Goal: Task Accomplishment & Management: Complete application form

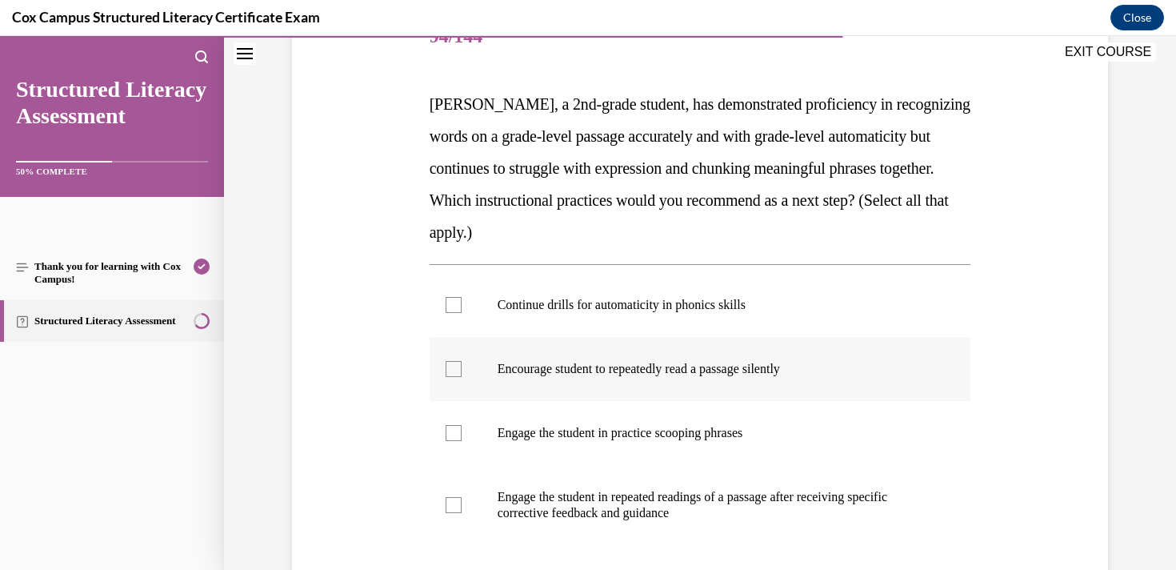
scroll to position [233, 0]
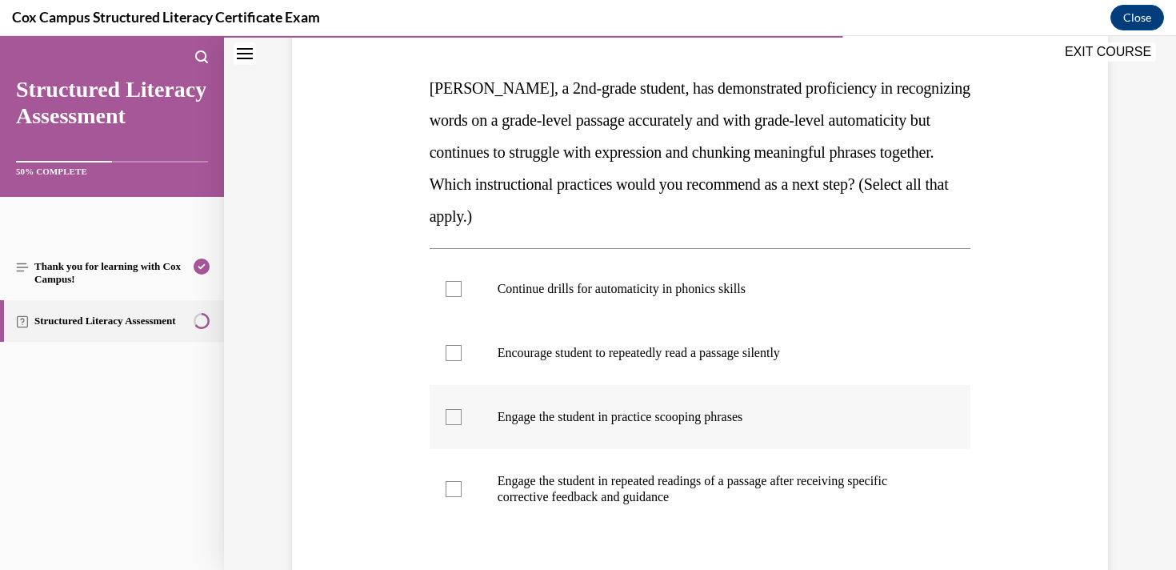
click at [604, 417] on p "Engage the student in practice scooping phrases" at bounding box center [715, 417] width 434 height 16
click at [462, 417] on input "Engage the student in practice scooping phrases" at bounding box center [454, 417] width 16 height 16
checkbox input "true"
click at [625, 483] on p "Engage the student in repeated readings of a passage after receiving specific c…" at bounding box center [715, 489] width 434 height 32
click at [462, 483] on input "Engage the student in repeated readings of a passage after receiving specific c…" at bounding box center [454, 489] width 16 height 16
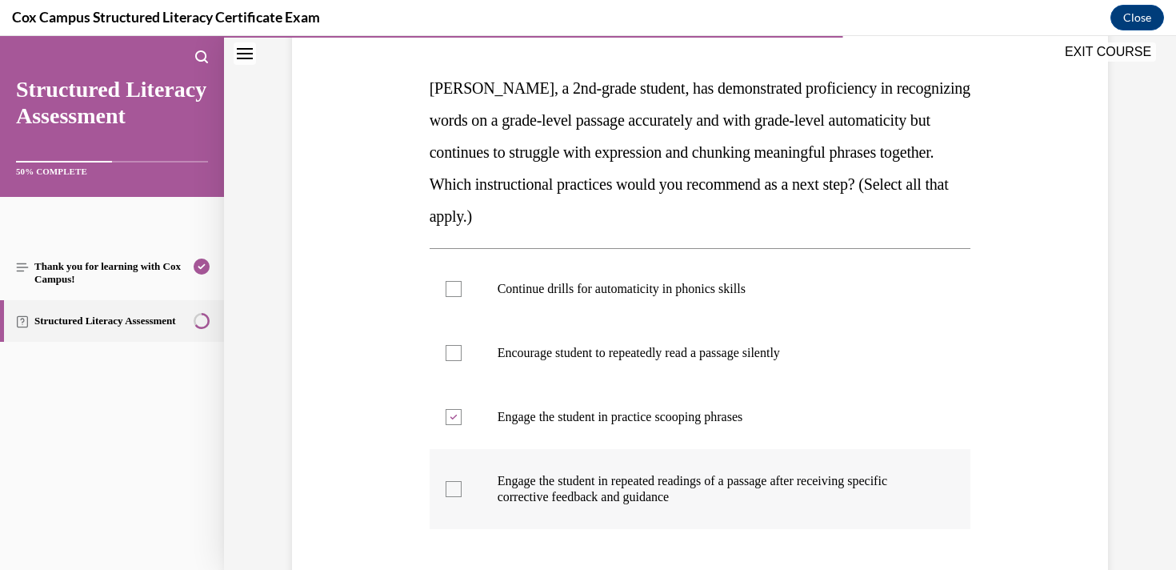
checkbox input "true"
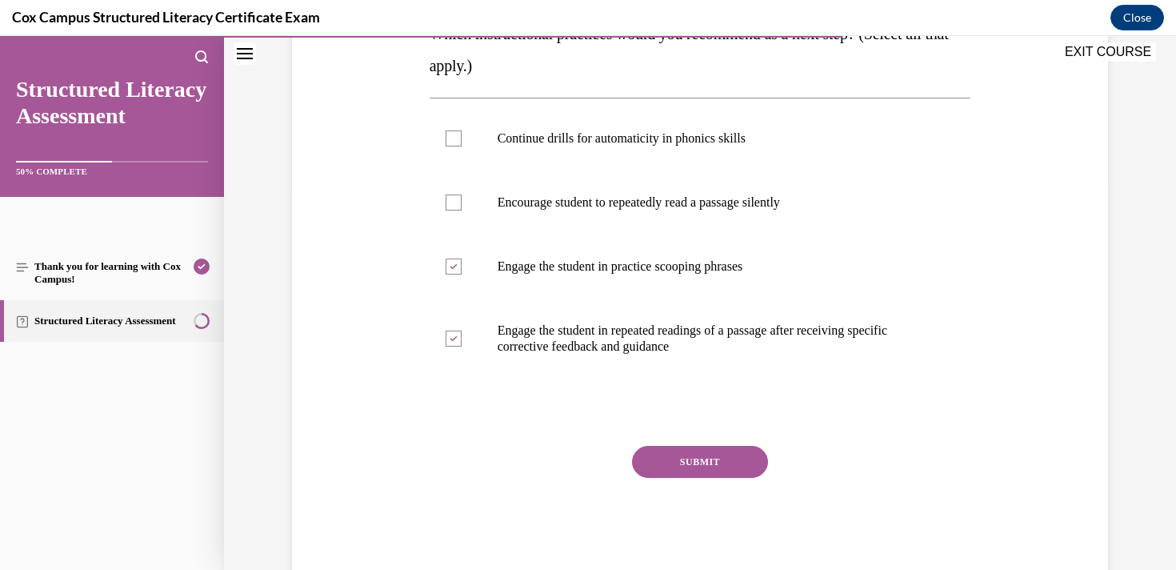
click at [658, 466] on button "SUBMIT" at bounding box center [700, 462] width 136 height 32
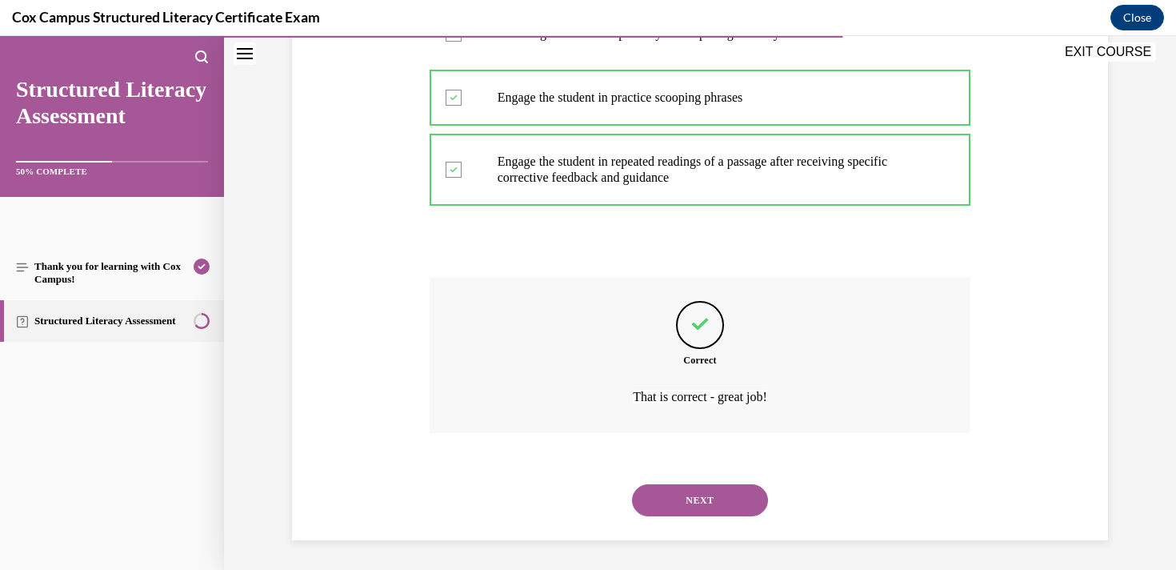
scroll to position [555, 0]
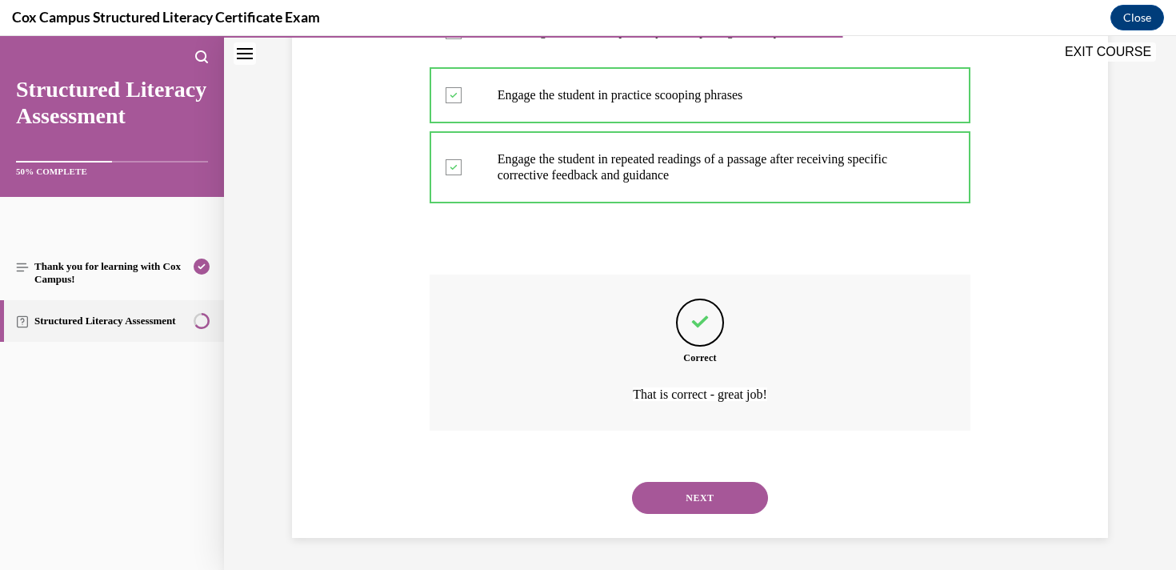
click at [675, 493] on button "NEXT" at bounding box center [700, 498] width 136 height 32
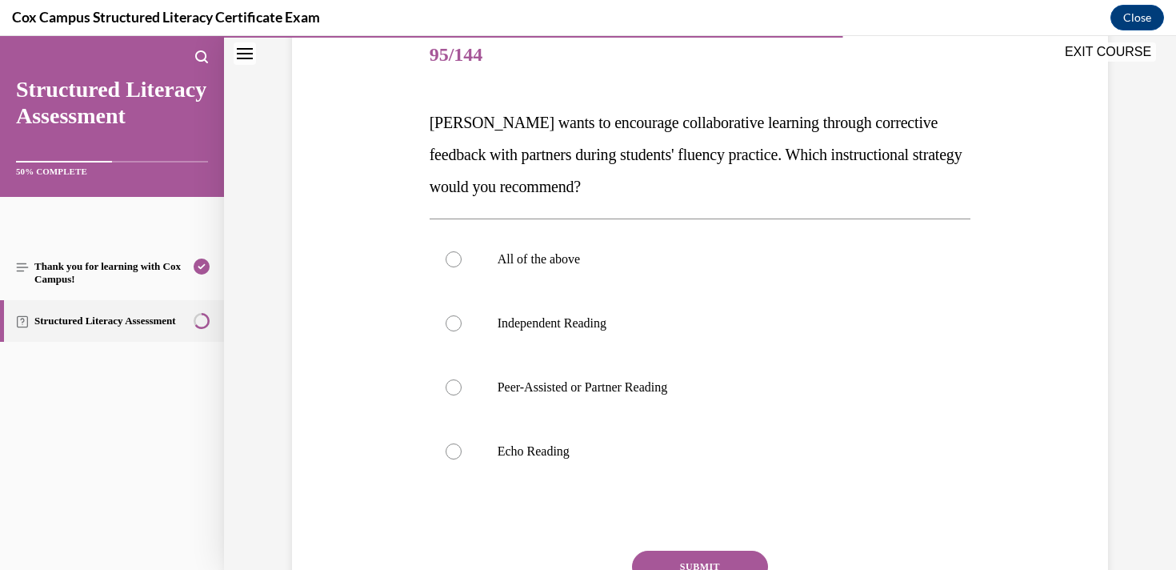
scroll to position [201, 0]
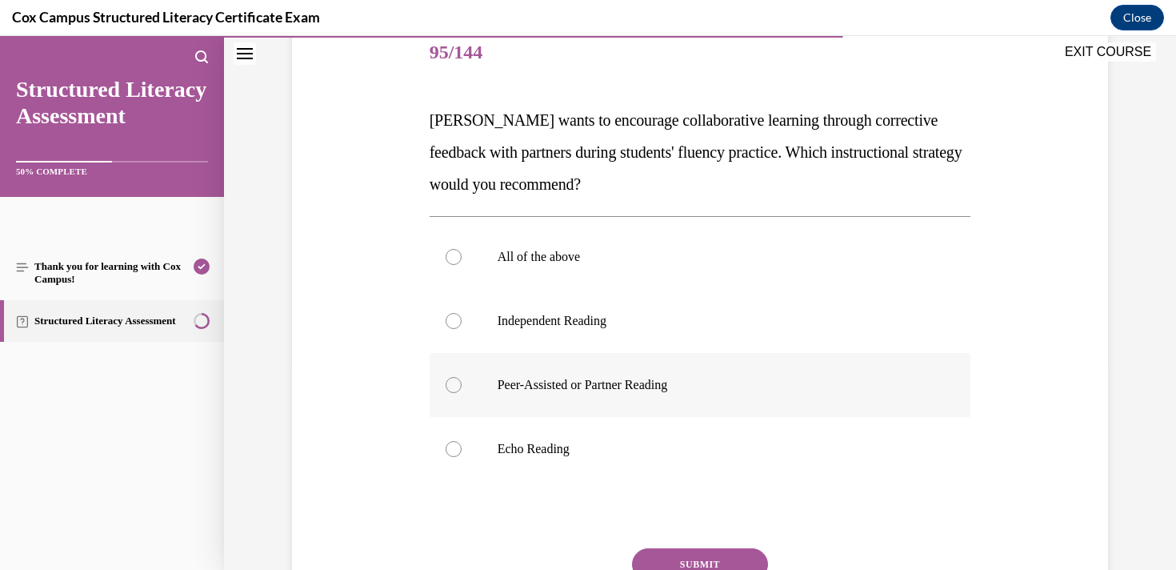
click at [554, 385] on p "Peer-Assisted or Partner Reading" at bounding box center [715, 385] width 434 height 16
click at [462, 385] on input "Peer-Assisted or Partner Reading" at bounding box center [454, 385] width 16 height 16
radio input "true"
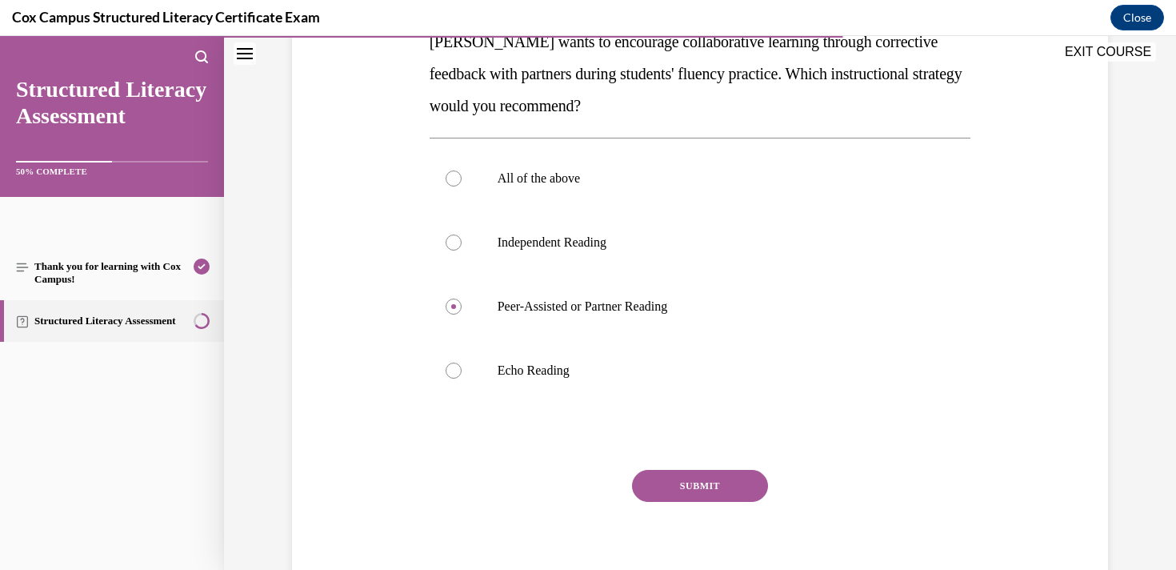
click at [672, 475] on button "SUBMIT" at bounding box center [700, 486] width 136 height 32
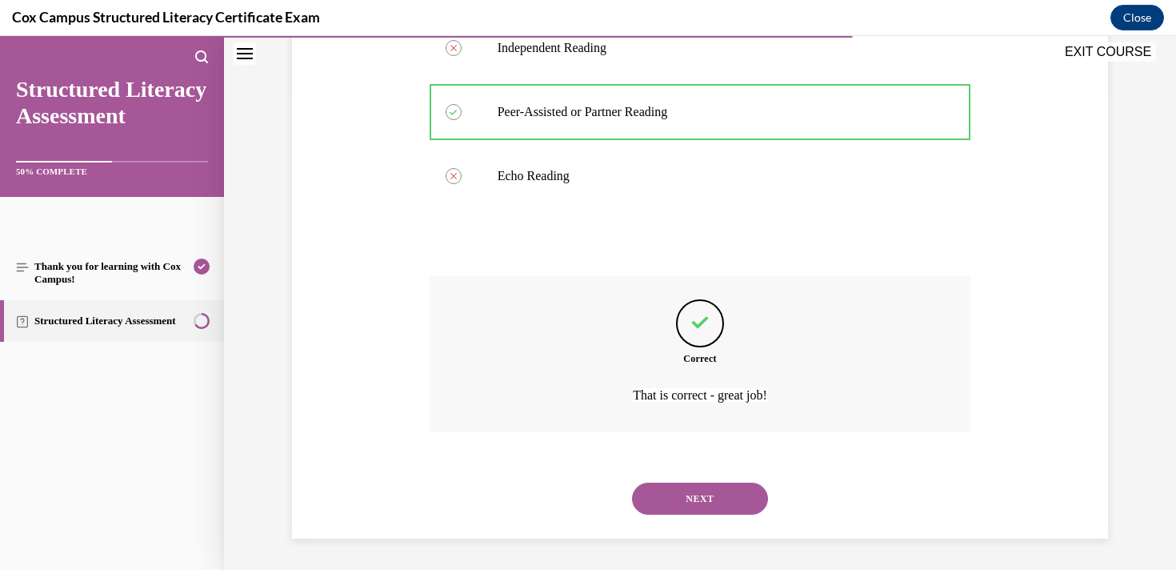
scroll to position [475, 0]
click at [723, 509] on button "NEXT" at bounding box center [700, 498] width 136 height 32
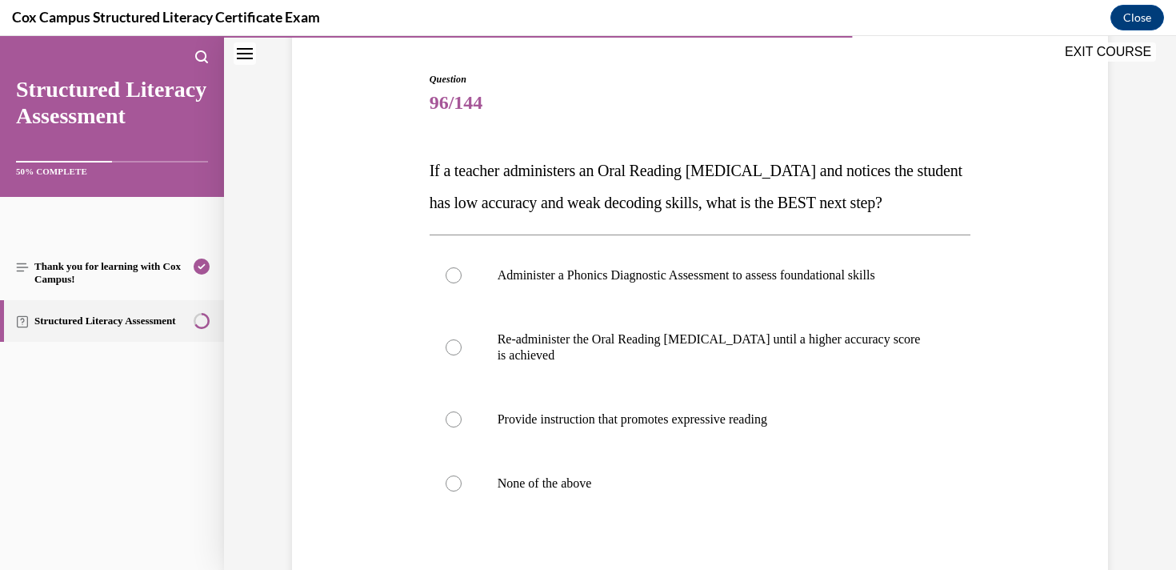
scroll to position [151, 0]
click at [567, 283] on p "Administer a Phonics Diagnostic Assessment to assess foundational skills" at bounding box center [715, 274] width 434 height 16
click at [462, 283] on input "Administer a Phonics Diagnostic Assessment to assess foundational skills" at bounding box center [454, 274] width 16 height 16
radio input "true"
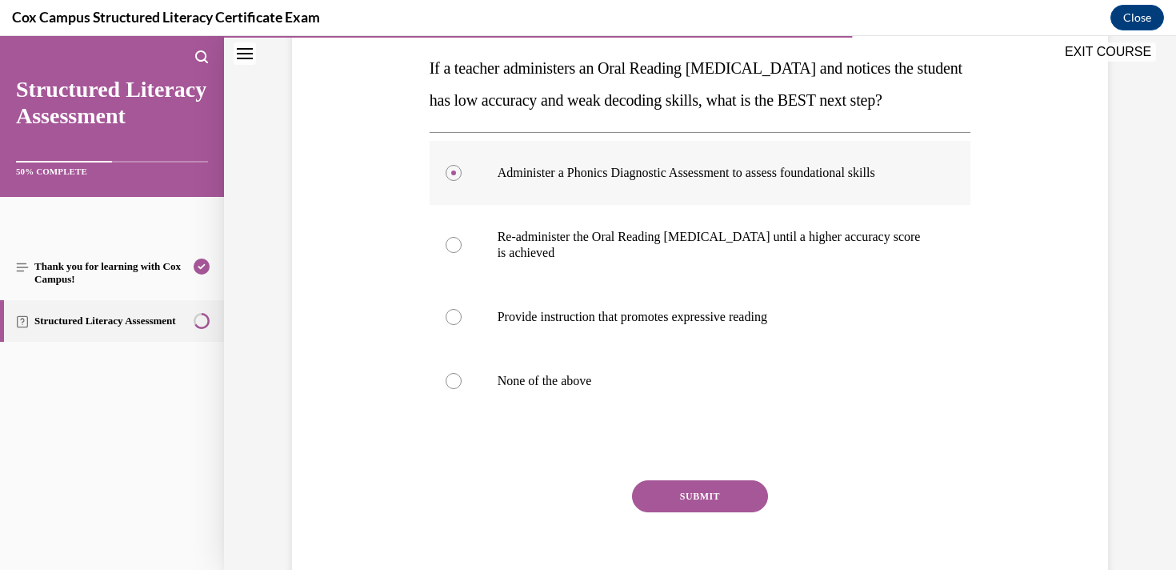
scroll to position [359, 0]
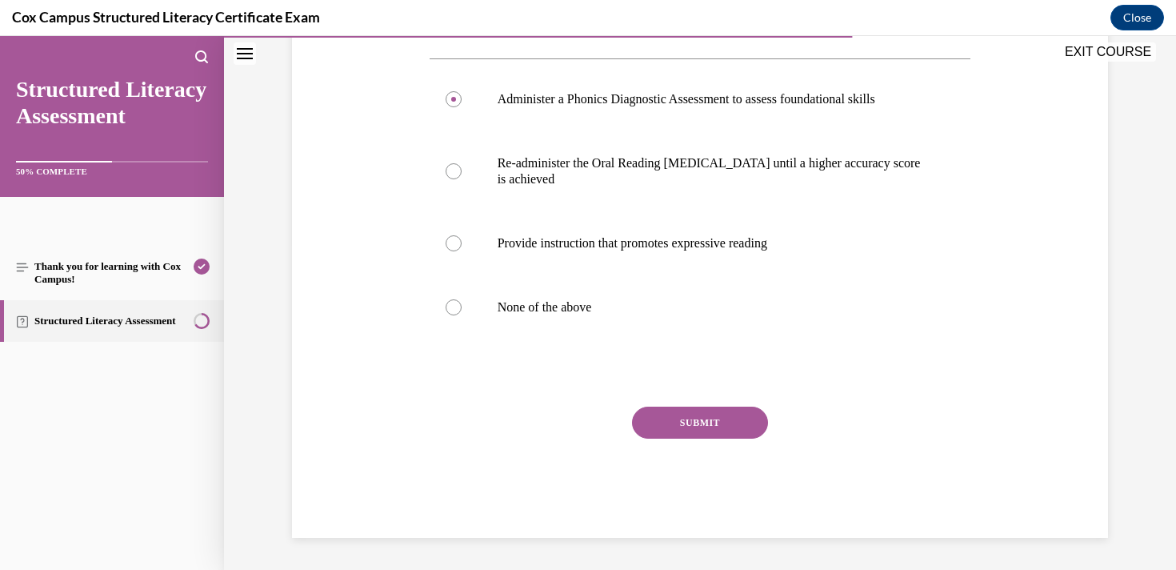
click at [683, 423] on button "SUBMIT" at bounding box center [700, 423] width 136 height 32
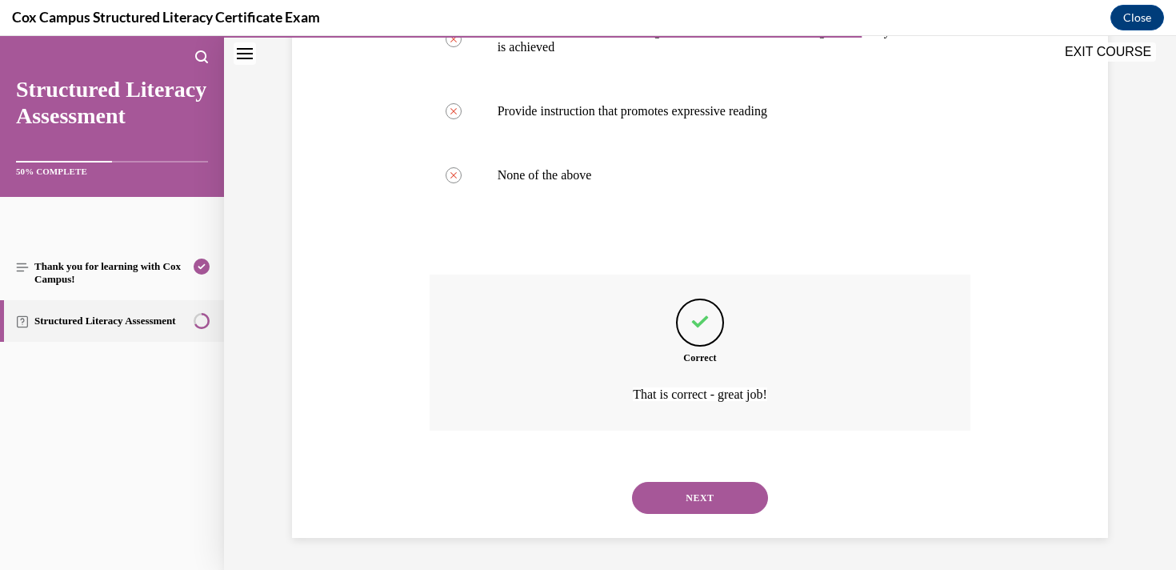
scroll to position [491, 0]
click at [725, 509] on button "NEXT" at bounding box center [700, 498] width 136 height 32
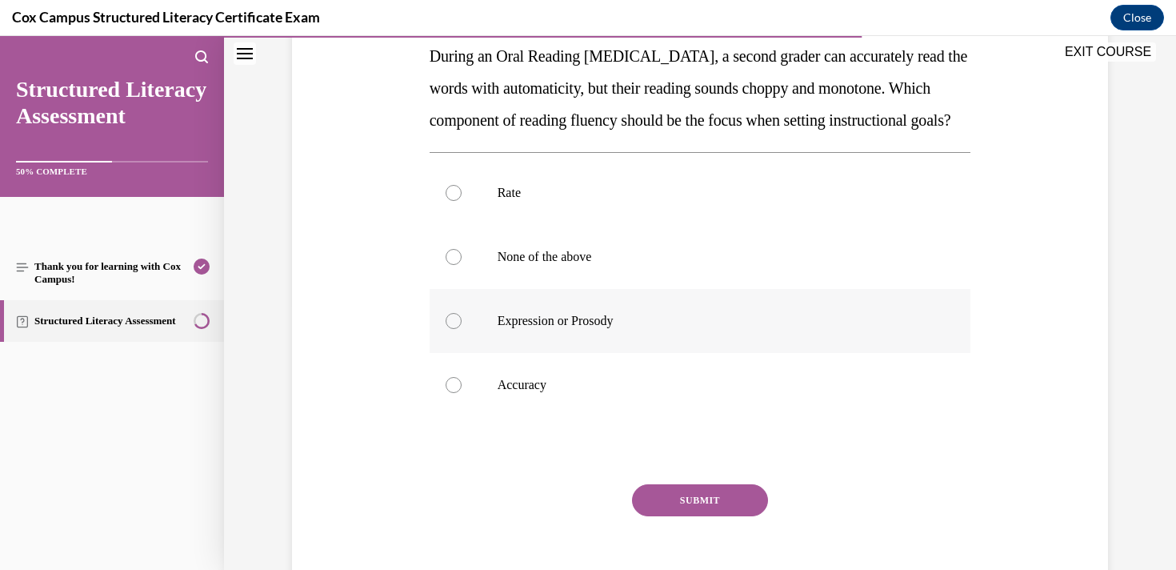
scroll to position [275, 0]
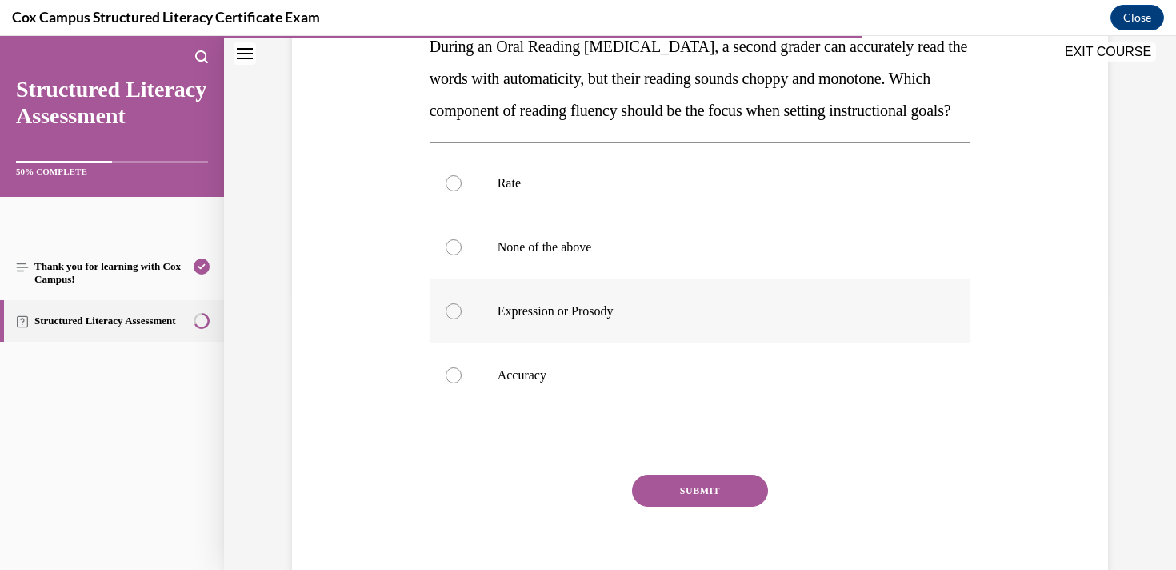
click at [556, 319] on p "Expression or Prosody" at bounding box center [715, 311] width 434 height 16
click at [462, 319] on input "Expression or Prosody" at bounding box center [454, 311] width 16 height 16
radio input "true"
click at [671, 507] on button "SUBMIT" at bounding box center [700, 491] width 136 height 32
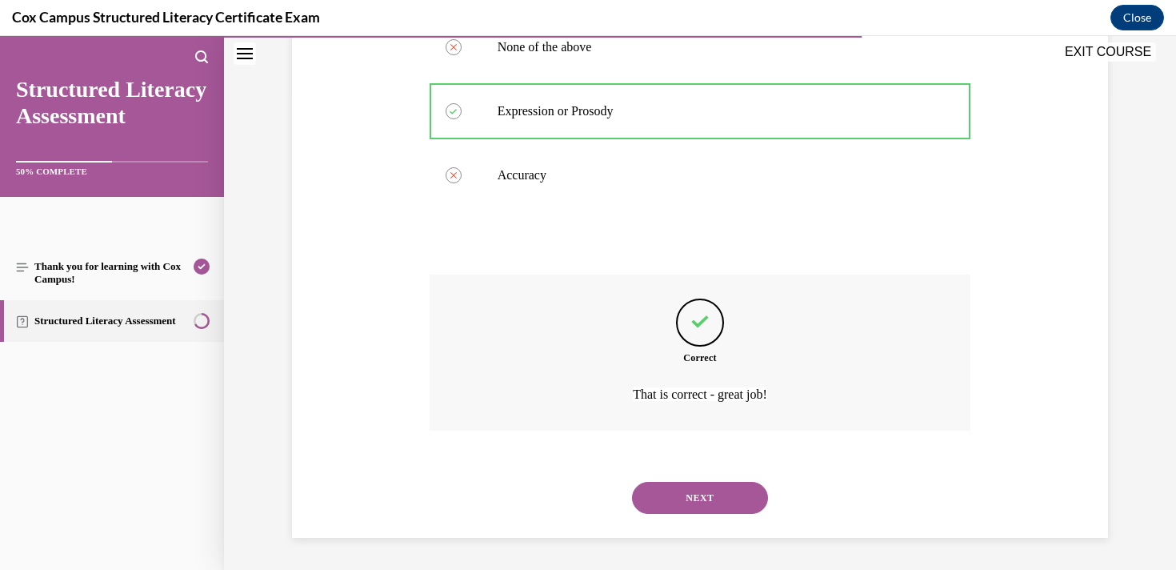
scroll to position [507, 0]
click at [681, 507] on button "NEXT" at bounding box center [700, 498] width 136 height 32
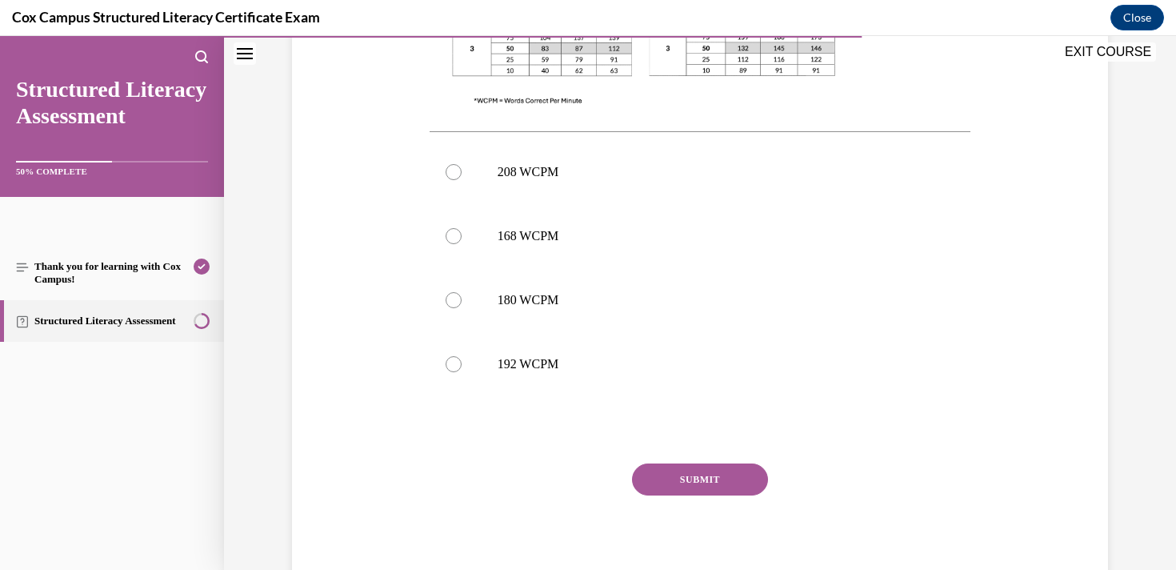
scroll to position [667, 0]
